Goal: Browse casually: Explore the website without a specific task or goal

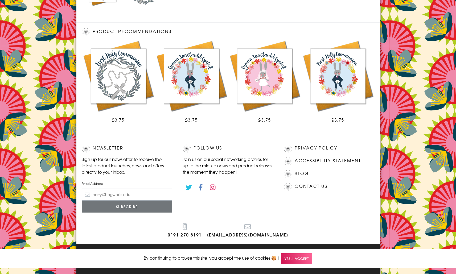
scroll to position [275, 0]
